Goal: Find specific page/section

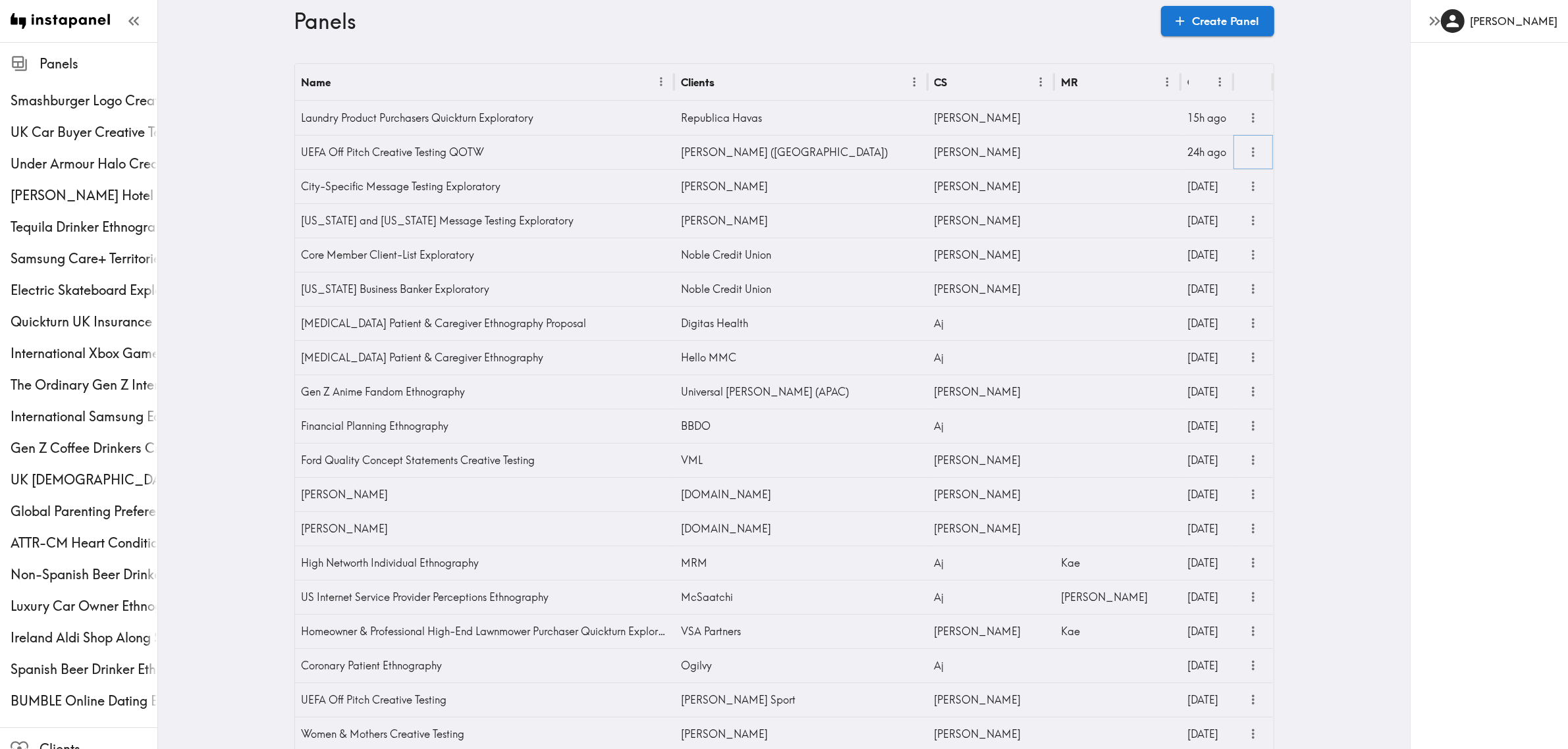
click at [1246, 154] on icon "more" at bounding box center [1253, 152] width 15 height 15
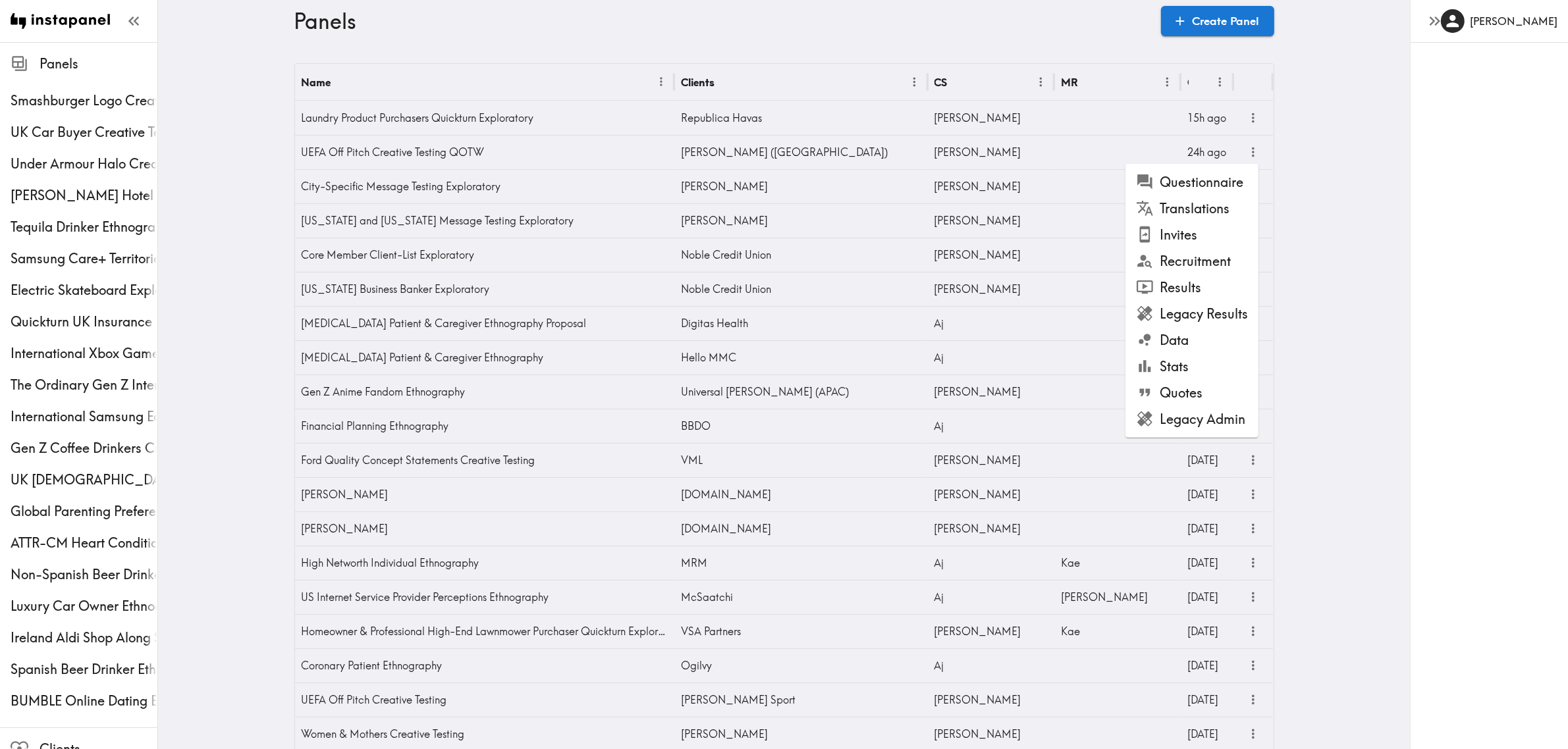
drag, startPoint x: 1206, startPoint y: 229, endPoint x: 1203, endPoint y: 218, distance: 11.4
click at [1206, 227] on li "Invites" at bounding box center [1192, 235] width 133 height 26
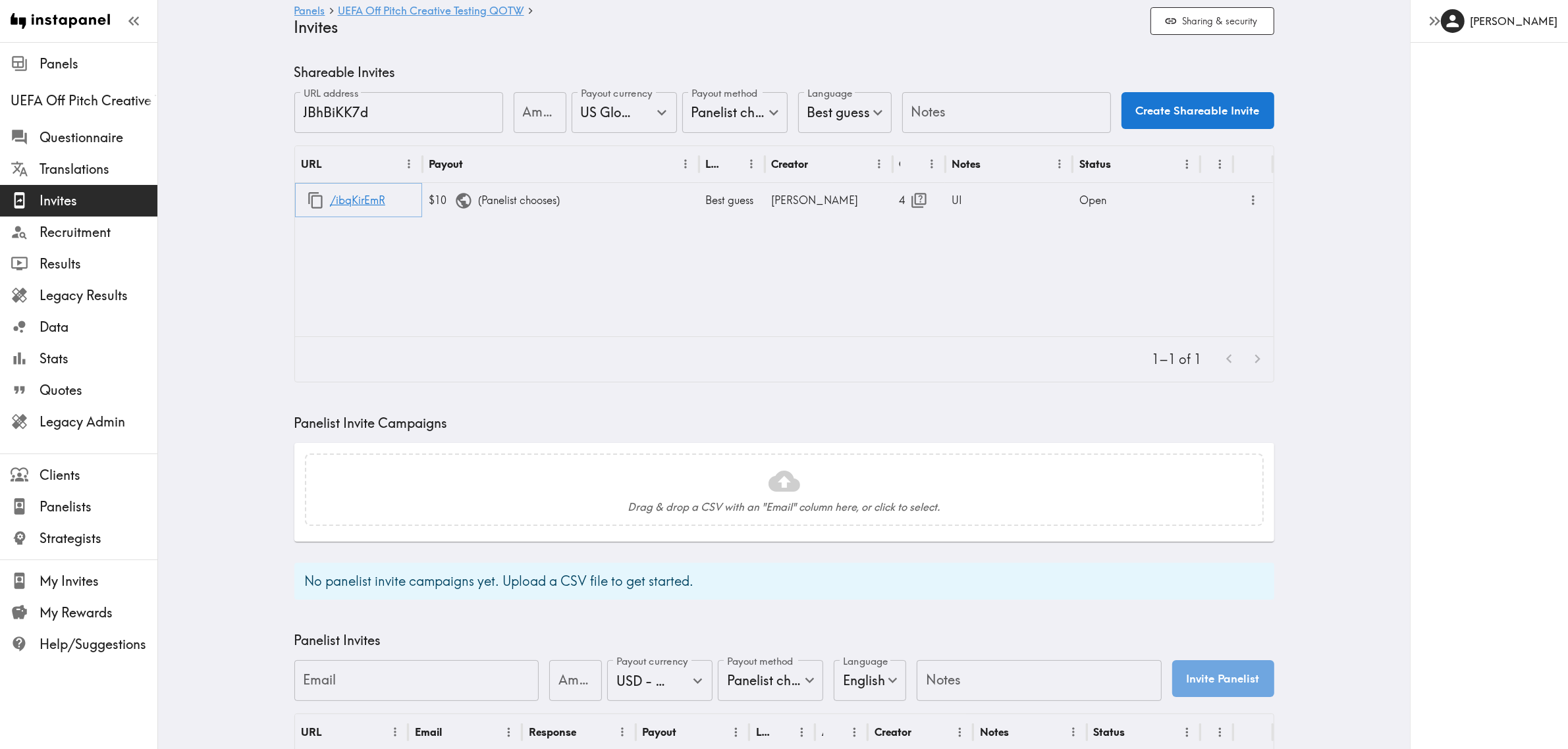
drag, startPoint x: 308, startPoint y: 202, endPoint x: 313, endPoint y: 196, distance: 7.8
click at [308, 202] on icon "button" at bounding box center [316, 201] width 18 height 18
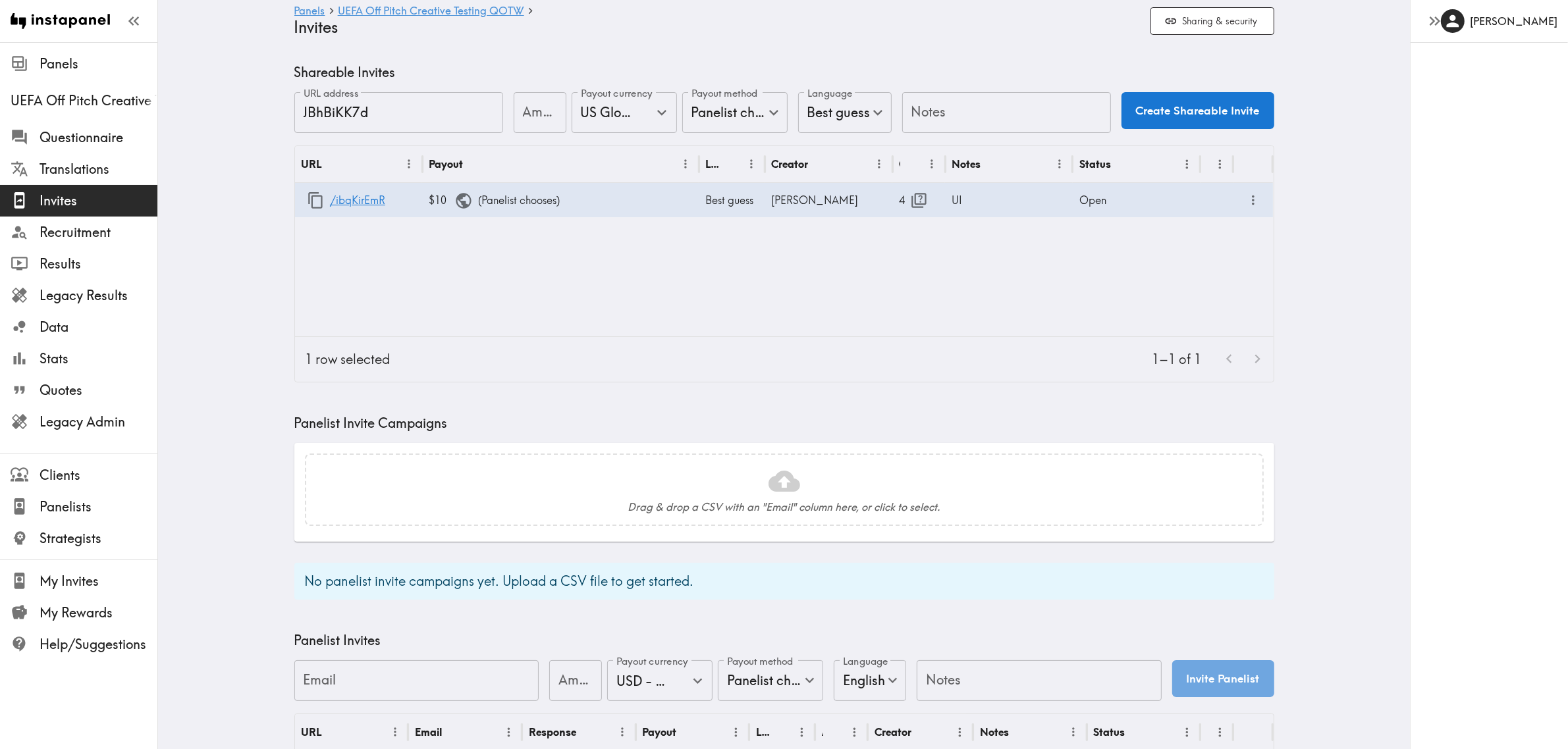
click at [211, 271] on main "Panels UEFA Off Pitch Creative Testing QOTW Invites Sharing & security Shareabl…" at bounding box center [784, 516] width 1252 height 947
